Goal: Use online tool/utility: Utilize a website feature to perform a specific function

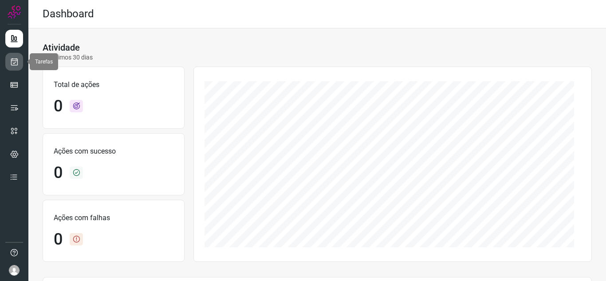
click at [12, 64] on icon at bounding box center [14, 61] width 9 height 9
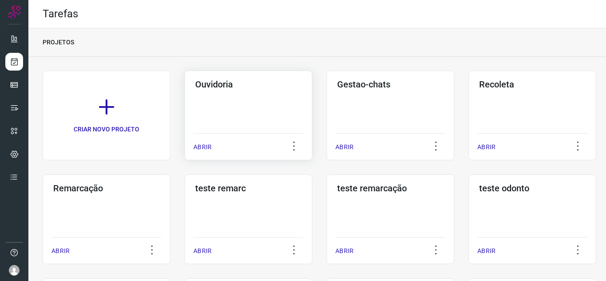
click at [201, 145] on p "ABRIR" at bounding box center [203, 147] width 18 height 9
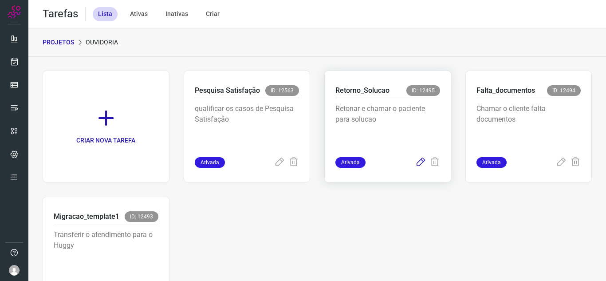
click at [416, 164] on icon at bounding box center [421, 162] width 11 height 11
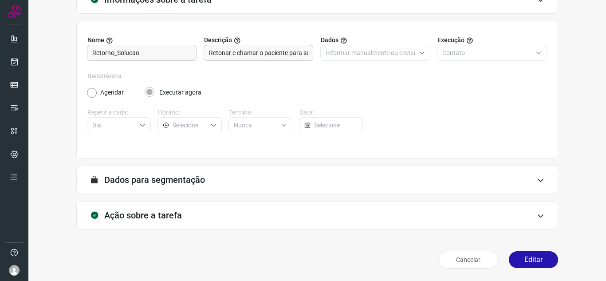
scroll to position [66, 0]
click at [520, 260] on button "Editar" at bounding box center [533, 259] width 49 height 17
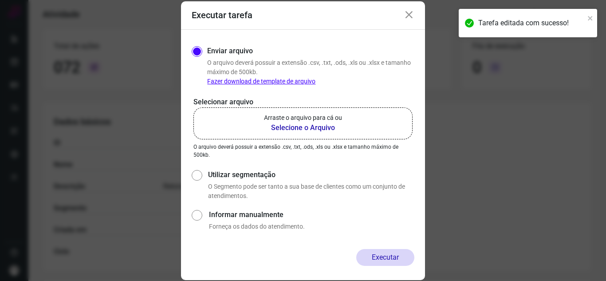
click at [317, 129] on b "Selecione o Arquivo" at bounding box center [303, 128] width 78 height 11
click at [0, 0] on input "Arraste o arquivo para cá ou Selecione o Arquivo" at bounding box center [0, 0] width 0 height 0
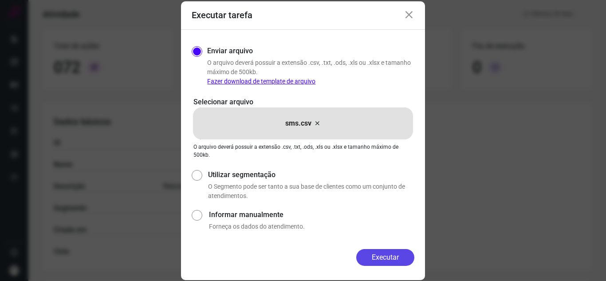
click at [385, 251] on button "Executar" at bounding box center [385, 257] width 58 height 17
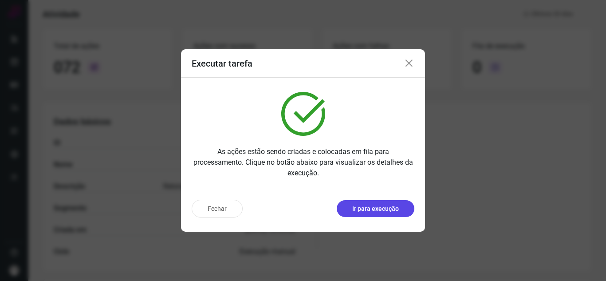
click at [348, 207] on button "Ir para execução" at bounding box center [376, 208] width 78 height 17
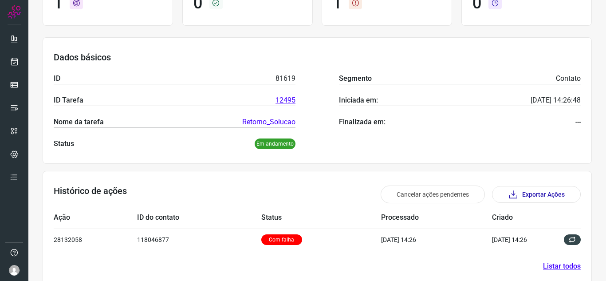
scroll to position [108, 0]
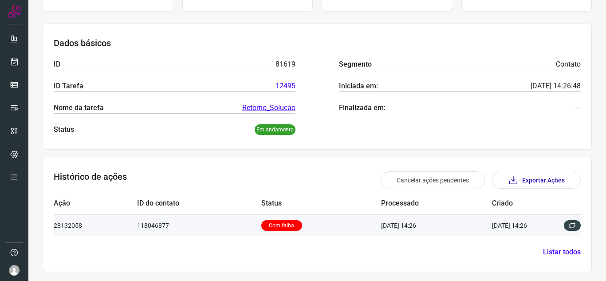
click at [269, 222] on p "Com falha" at bounding box center [281, 225] width 41 height 11
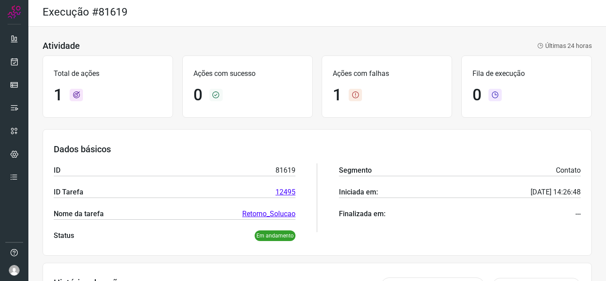
scroll to position [0, 0]
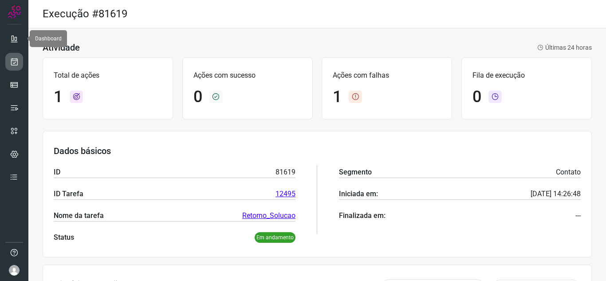
drag, startPoint x: 19, startPoint y: 40, endPoint x: 20, endPoint y: 56, distance: 16.5
click at [19, 40] on link at bounding box center [14, 39] width 18 height 18
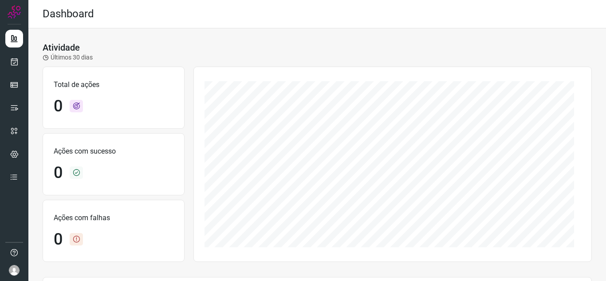
click at [20, 71] on ul at bounding box center [14, 111] width 18 height 162
click at [12, 67] on link at bounding box center [14, 62] width 18 height 18
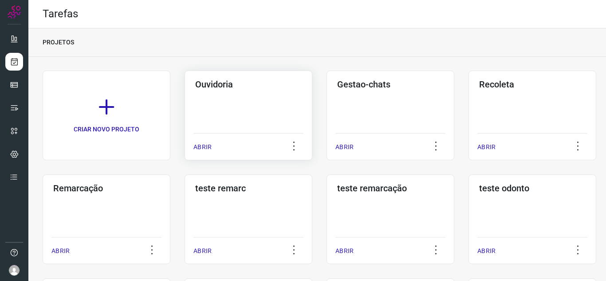
click at [199, 148] on p "ABRIR" at bounding box center [203, 147] width 18 height 9
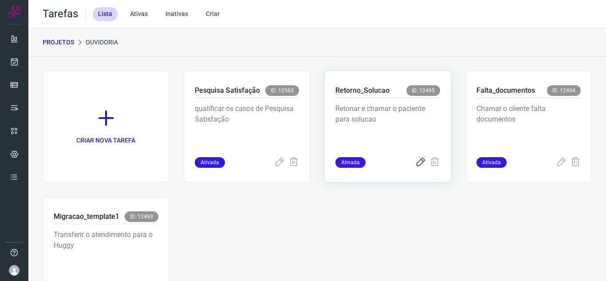
click at [416, 162] on icon at bounding box center [421, 162] width 11 height 11
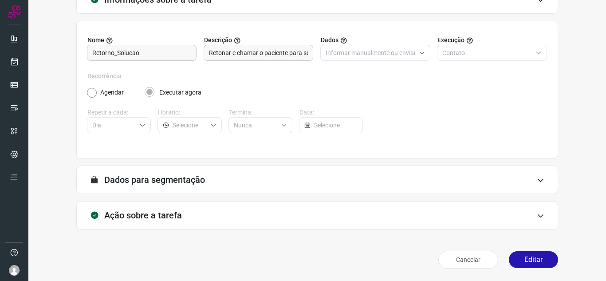
scroll to position [66, 0]
click at [538, 264] on button "Editar" at bounding box center [533, 259] width 49 height 17
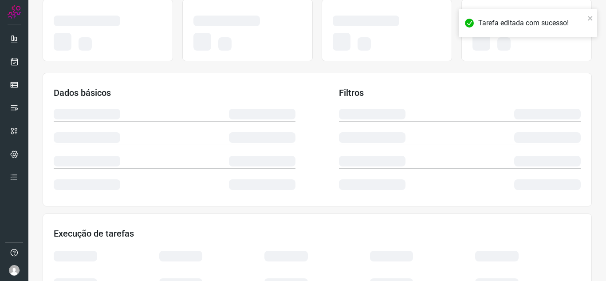
scroll to position [110, 0]
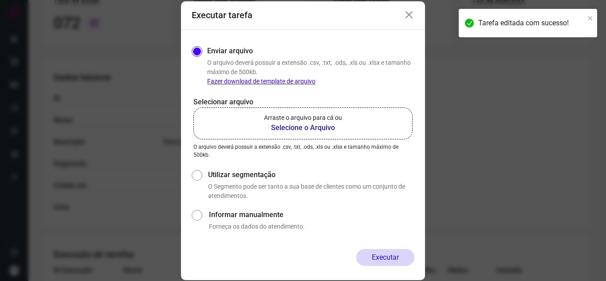
click at [307, 124] on b "Selecione o Arquivo" at bounding box center [303, 128] width 78 height 11
click at [0, 0] on input "Arraste o arquivo para cá ou Selecione o Arquivo" at bounding box center [0, 0] width 0 height 0
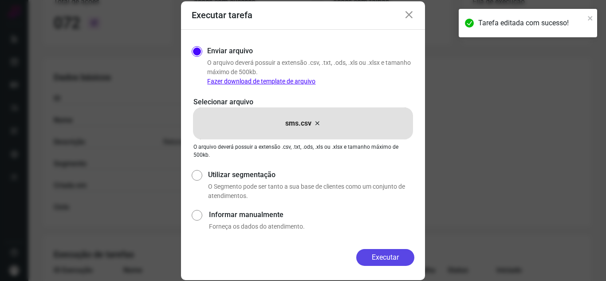
click at [380, 259] on button "Executar" at bounding box center [385, 257] width 58 height 17
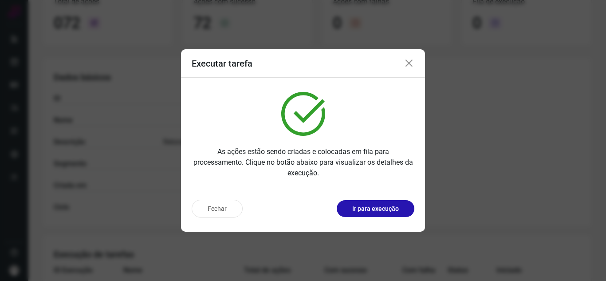
click at [376, 207] on p "Ir para execução" at bounding box center [376, 208] width 47 height 9
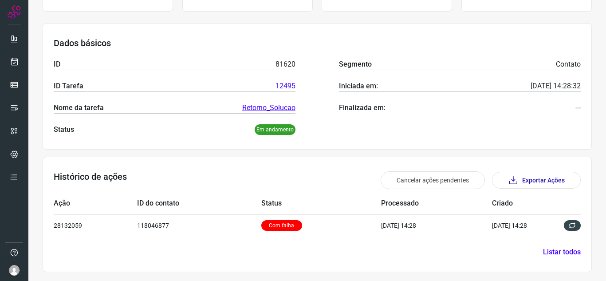
scroll to position [108, 0]
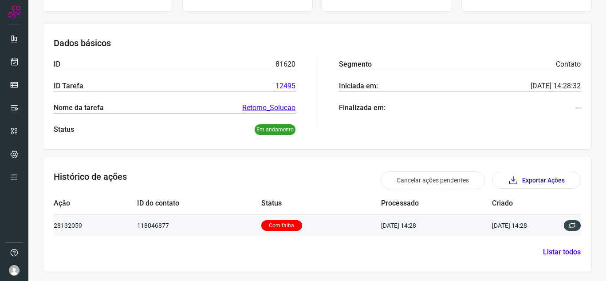
click at [361, 227] on td "Com falha" at bounding box center [321, 225] width 120 height 22
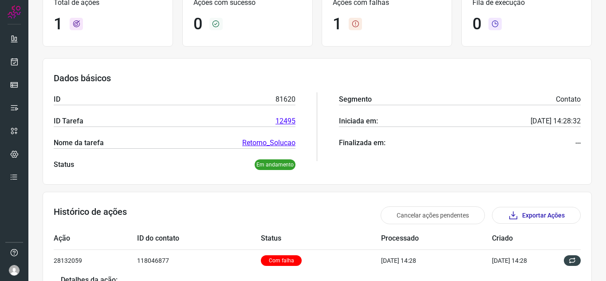
scroll to position [0, 0]
